Goal: Transaction & Acquisition: Purchase product/service

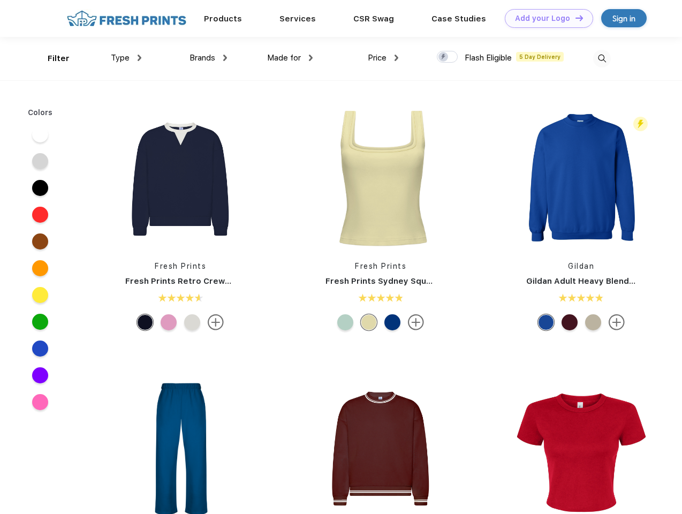
click at [545, 18] on link "Add your Logo Design Tool" at bounding box center [549, 18] width 88 height 19
click at [0, 0] on div "Design Tool" at bounding box center [0, 0] width 0 height 0
click at [575, 18] on link "Add your Logo Design Tool" at bounding box center [549, 18] width 88 height 19
click at [51, 58] on div "Filter" at bounding box center [59, 58] width 22 height 12
click at [126, 58] on span "Type" at bounding box center [120, 58] width 19 height 10
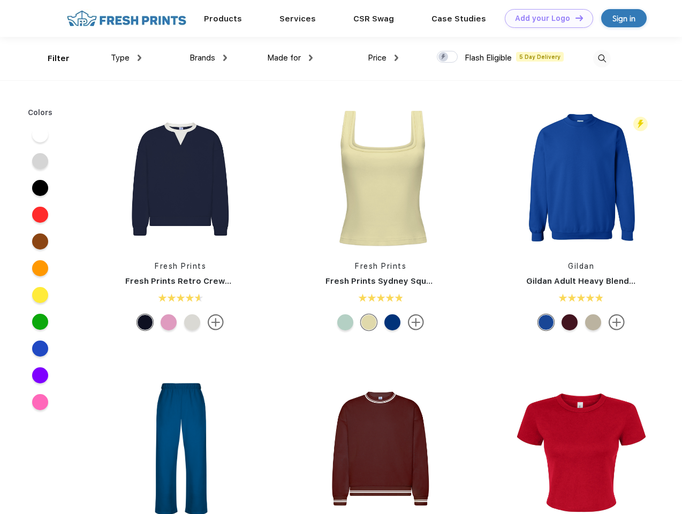
click at [208, 58] on span "Brands" at bounding box center [203, 58] width 26 height 10
click at [290, 58] on span "Made for" at bounding box center [284, 58] width 34 height 10
click at [383, 58] on span "Price" at bounding box center [377, 58] width 19 height 10
click at [448, 57] on div at bounding box center [447, 57] width 21 height 12
click at [444, 57] on input "checkbox" at bounding box center [440, 53] width 7 height 7
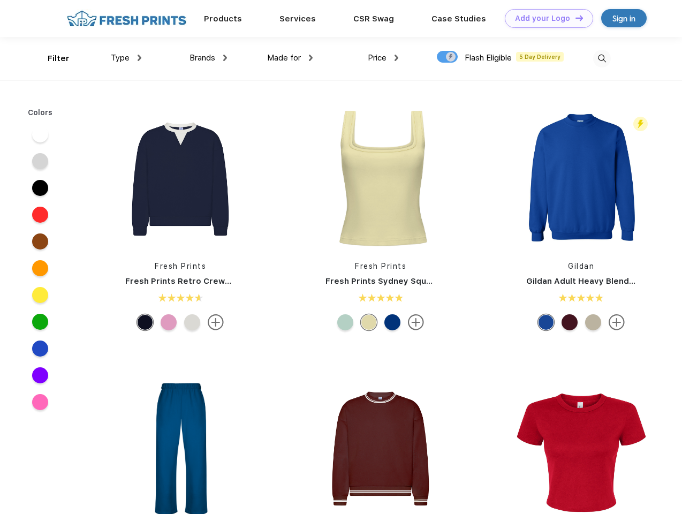
click at [602, 58] on img at bounding box center [602, 59] width 18 height 18
